Goal: Check status: Check status

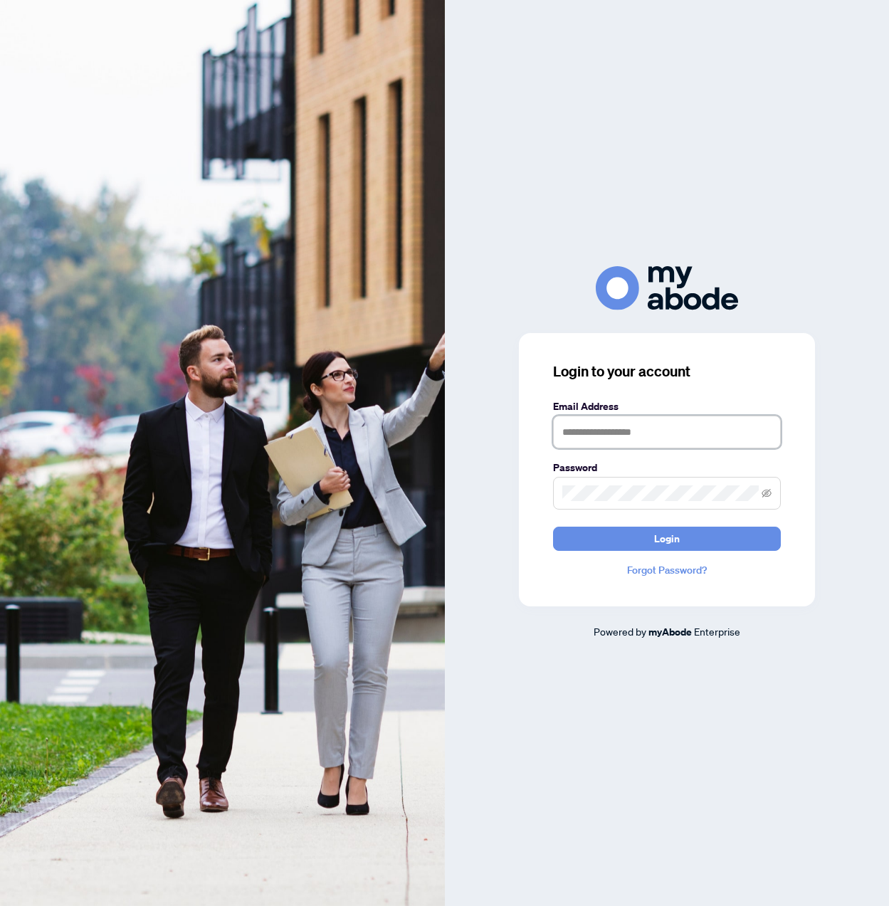
click at [560, 430] on input "text" at bounding box center [667, 432] width 228 height 33
type input "**********"
click at [688, 537] on button "Login" at bounding box center [667, 539] width 228 height 24
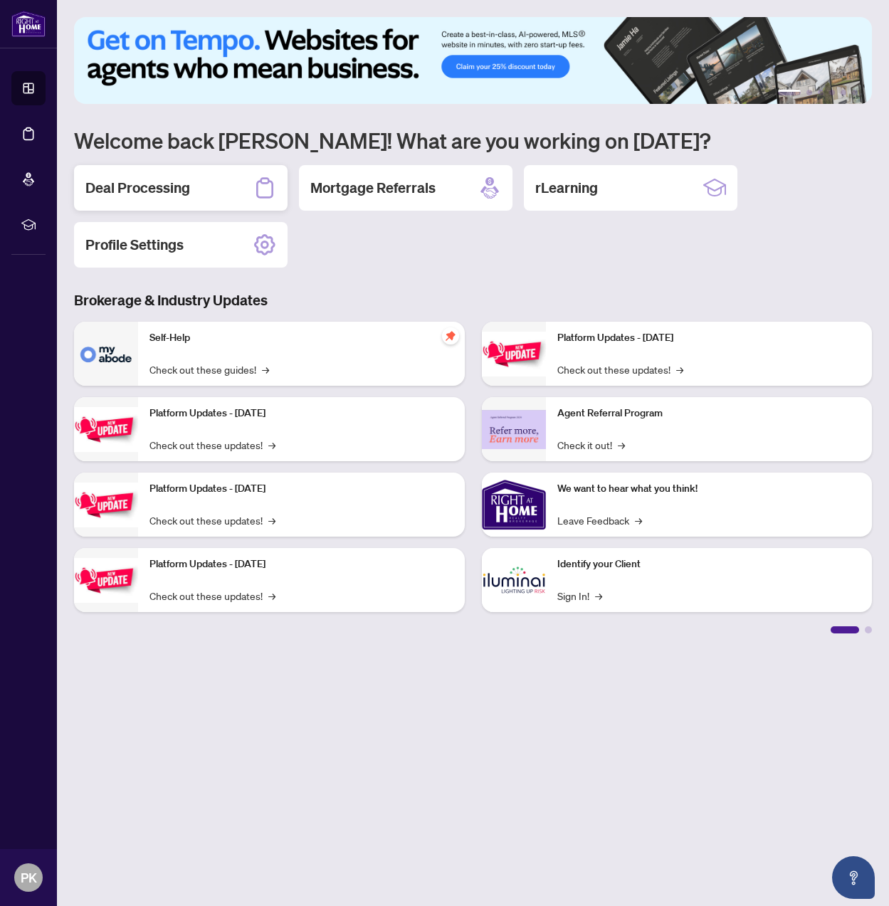
click at [159, 184] on h2 "Deal Processing" at bounding box center [137, 188] width 105 height 20
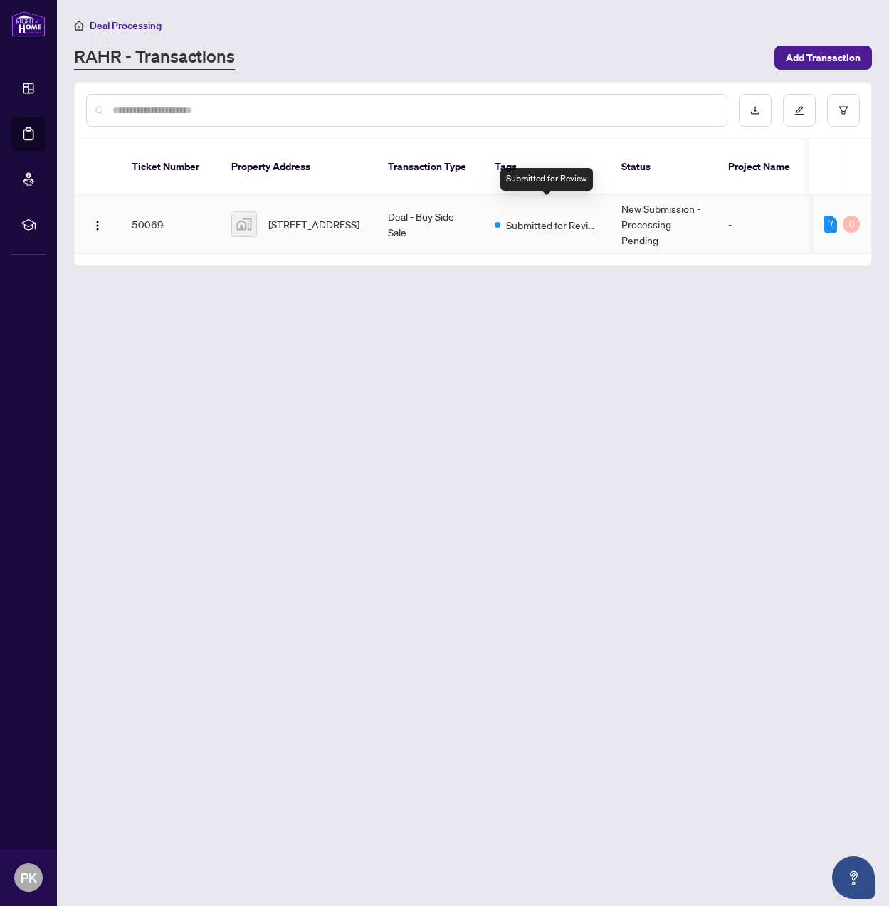
click at [528, 217] on span "Submitted for Review" at bounding box center [552, 225] width 93 height 16
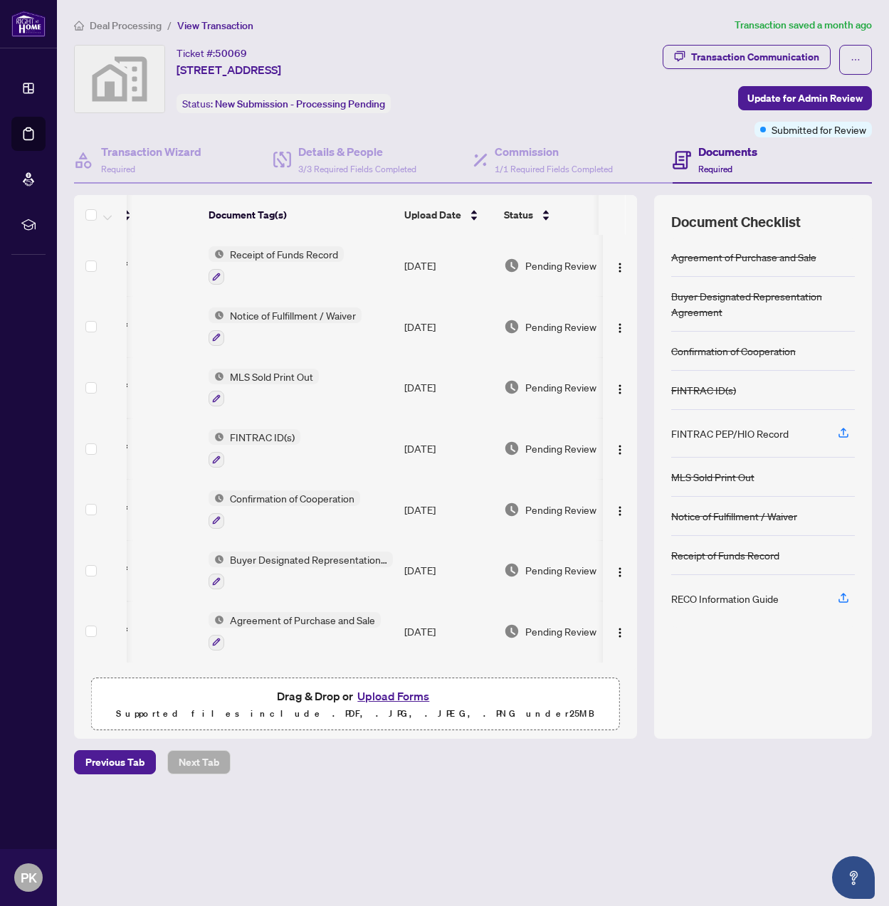
scroll to position [0, 101]
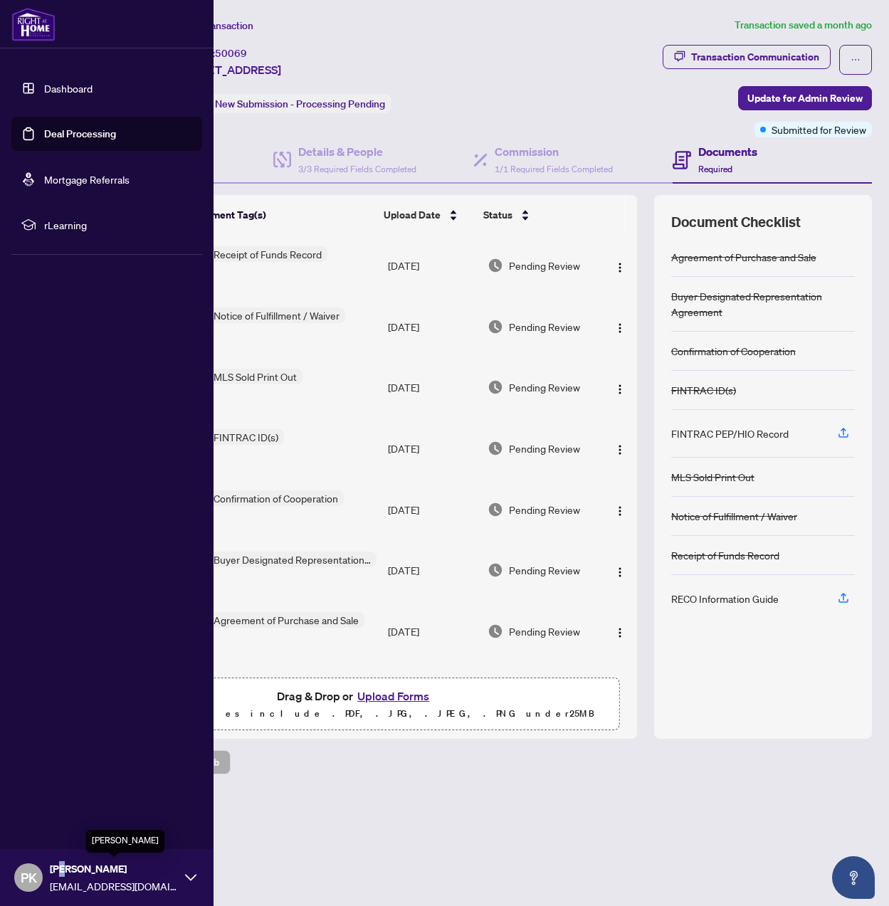
click at [63, 870] on span "[PERSON_NAME]" at bounding box center [114, 869] width 128 height 16
click at [73, 795] on span "Logout" at bounding box center [57, 792] width 32 height 23
